Goal: Information Seeking & Learning: Learn about a topic

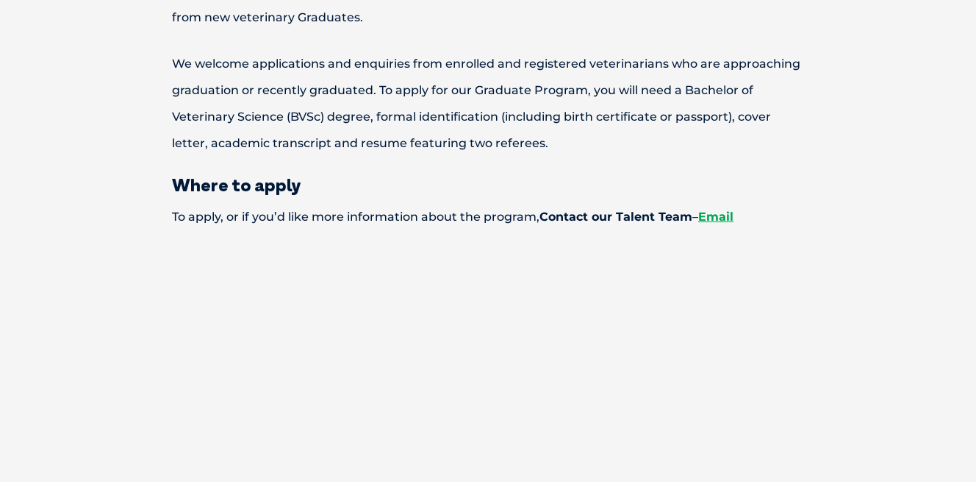
scroll to position [2217, 0]
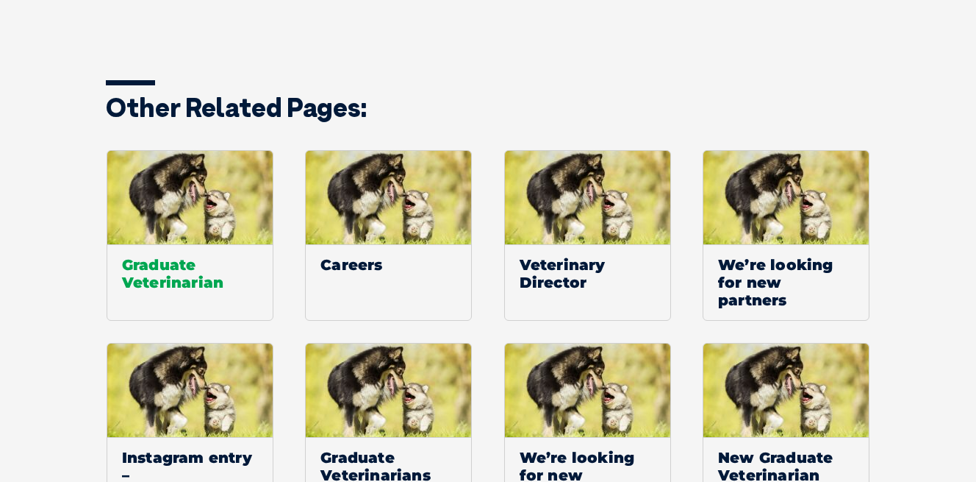
click at [166, 248] on span "Graduate Veterinarian" at bounding box center [189, 273] width 165 height 58
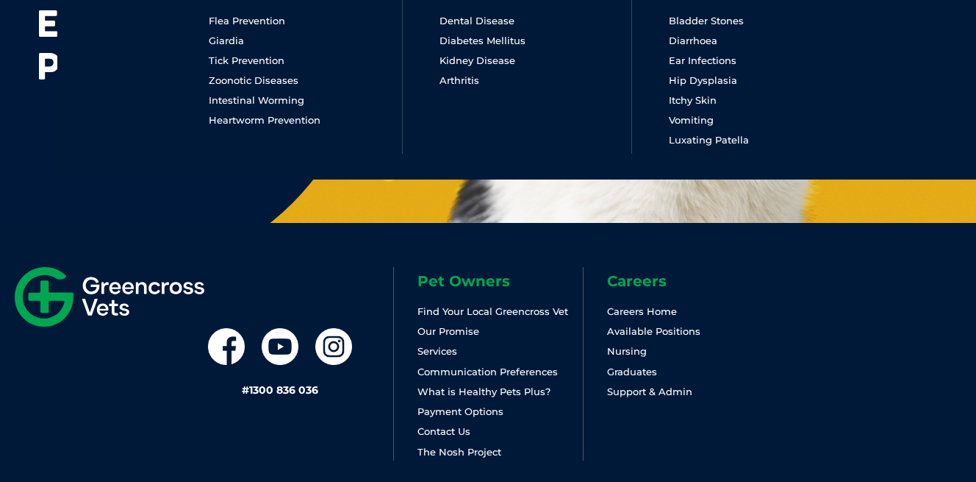
scroll to position [151, 0]
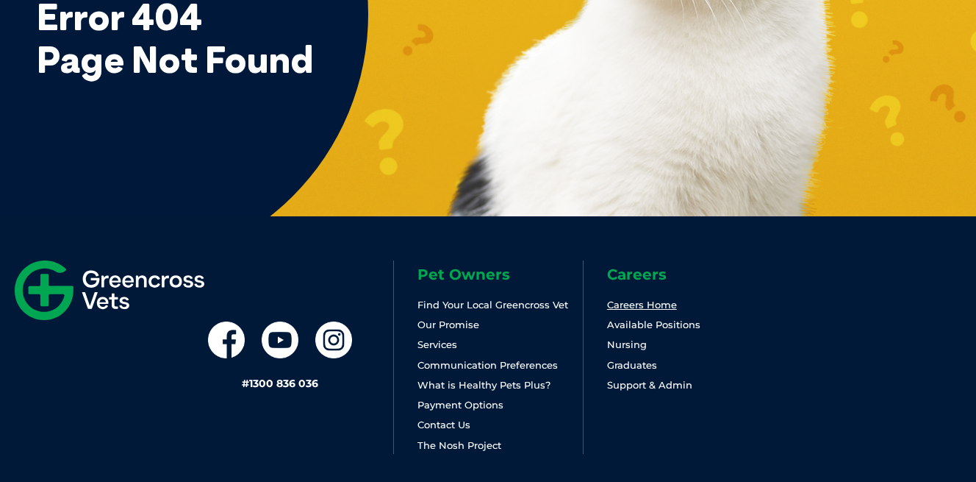
click at [633, 308] on link "Careers Home" at bounding box center [642, 305] width 70 height 12
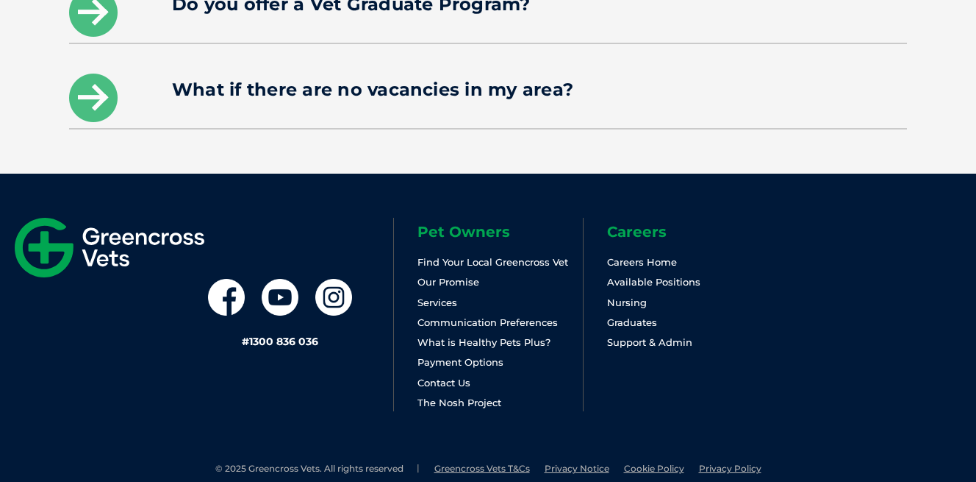
scroll to position [2342, 0]
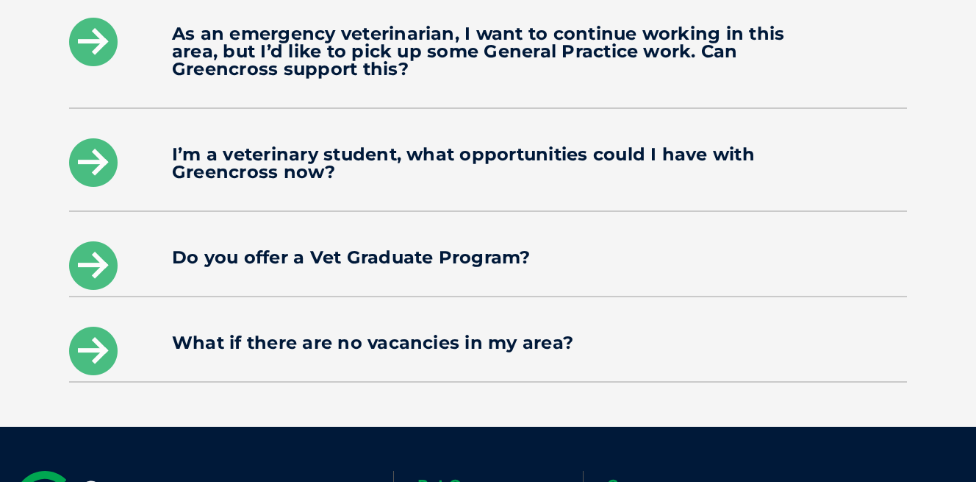
click at [605, 212] on div "Do you offer a Vet Graduate Program?" at bounding box center [488, 254] width 838 height 84
click at [594, 249] on h4 "Do you offer a Vet Graduate Program?" at bounding box center [488, 258] width 632 height 18
click at [88, 247] on icon at bounding box center [93, 265] width 49 height 49
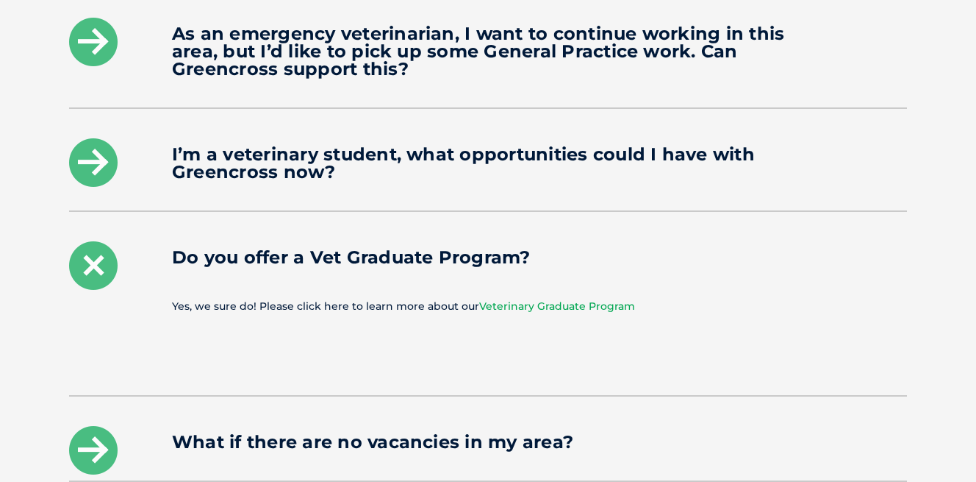
click at [500, 299] on link "Veterinary Graduate Program" at bounding box center [557, 305] width 156 height 13
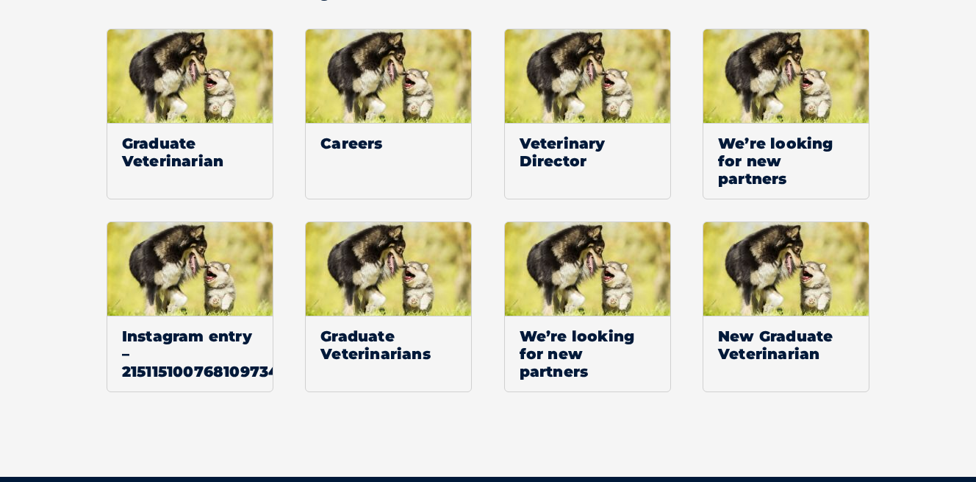
scroll to position [2341, 0]
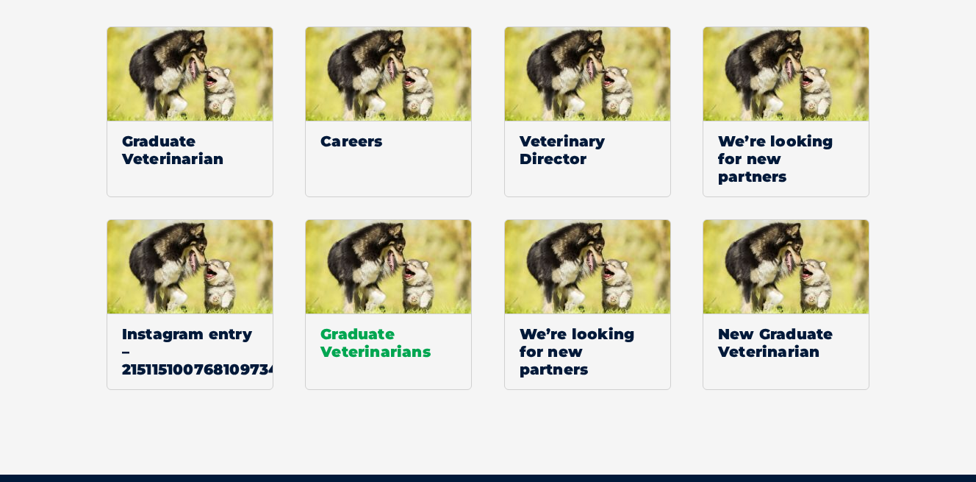
click at [371, 327] on span "Graduate Veterinarians" at bounding box center [388, 342] width 165 height 58
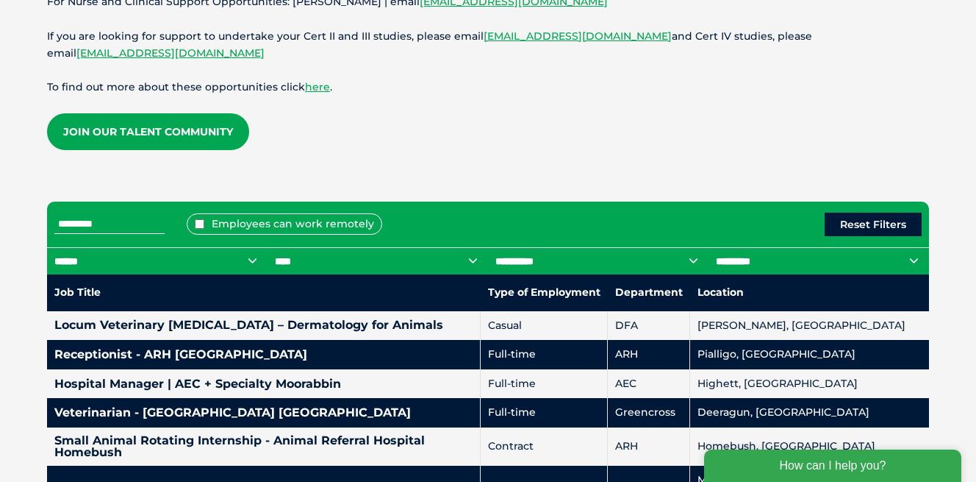
scroll to position [600, 0]
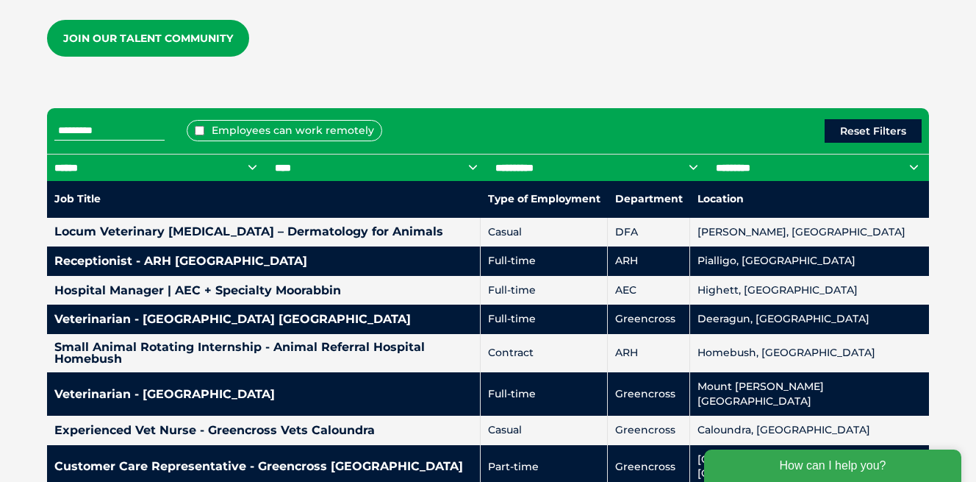
click at [759, 154] on select "**********" at bounding box center [819, 168] width 221 height 28
click at [758, 163] on select "**********" at bounding box center [819, 168] width 221 height 28
select select "**********"
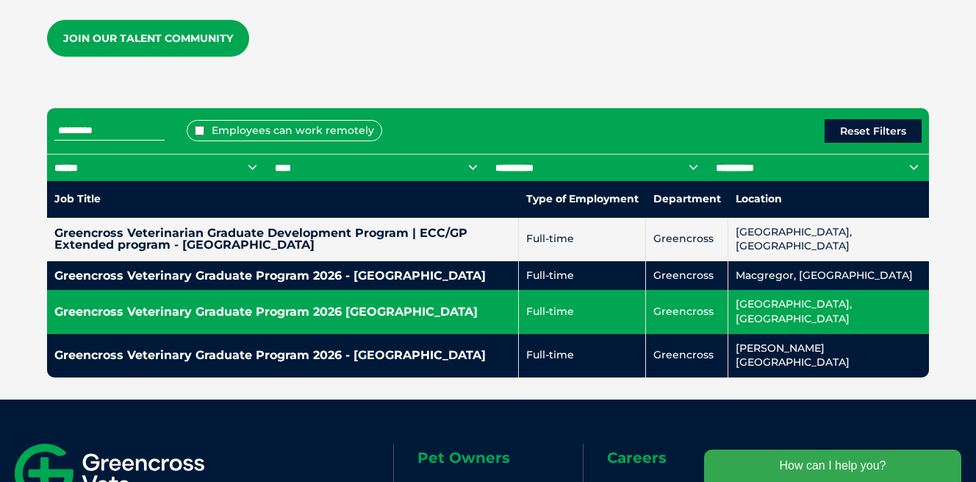
click at [831, 307] on td "[GEOGRAPHIC_DATA], [GEOGRAPHIC_DATA]" at bounding box center [829, 311] width 201 height 43
